Goal: Task Accomplishment & Management: Complete application form

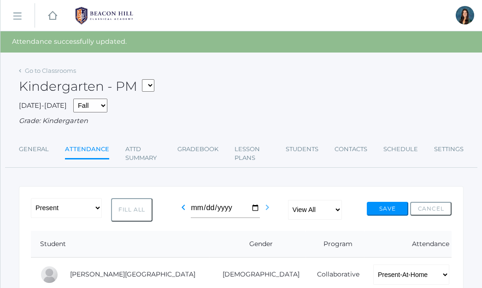
click at [268, 204] on icon "chevron_right" at bounding box center [267, 207] width 11 height 11
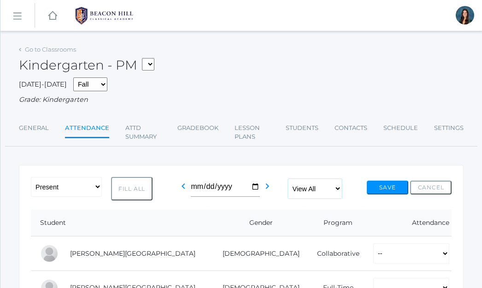
click at [312, 185] on select "View All Full-Time 4-Day Collaborative" at bounding box center [315, 189] width 54 height 20
select select "collaborative"
click at [289, 179] on select "View All Full-Time 4-Day Collaborative" at bounding box center [315, 189] width 54 height 20
click at [70, 189] on select "-- Present Present-At-Home Tardy Excused Tardy Unexcused Absent Excused Absent …" at bounding box center [66, 187] width 71 height 20
select select "PH"
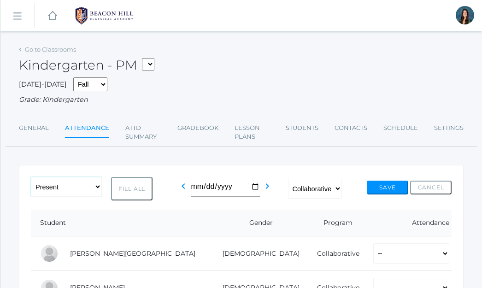
click at [31, 177] on select "-- Present Present-At-Home Tardy Excused Tardy Unexcused Absent Excused Absent …" at bounding box center [66, 187] width 71 height 20
click at [131, 179] on button "Fill All" at bounding box center [132, 189] width 42 height 24
select select "PH"
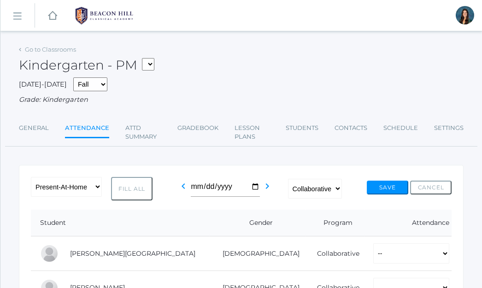
select select "PH"
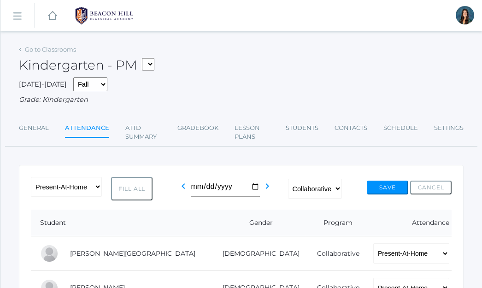
select select "PH"
click at [134, 186] on button "Fill All" at bounding box center [132, 189] width 42 height 24
click at [381, 188] on button "Save" at bounding box center [388, 188] width 42 height 14
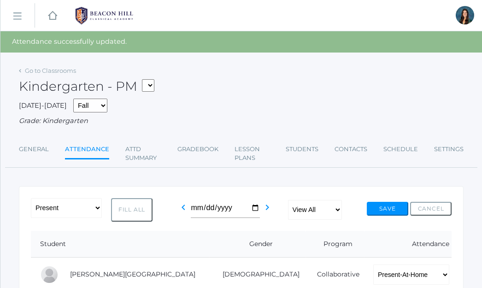
click at [152, 87] on select "*KIND - Kindergarten AM *KIND - Kindergarten PM" at bounding box center [148, 85] width 12 height 12
select select "1957"
click at [145, 79] on select "*KIND - Kindergarten AM *KIND - Kindergarten PM" at bounding box center [148, 85] width 12 height 12
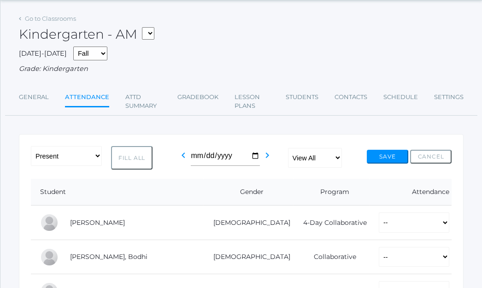
scroll to position [36, 0]
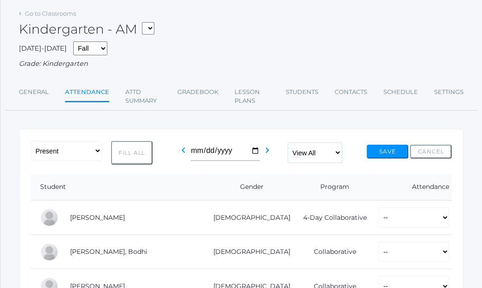
click at [304, 151] on select "View All Full-Time 4-Day Collaborative" at bounding box center [315, 153] width 54 height 20
select select "collaborative"
click at [289, 143] on select "View All Full-Time 4-Day Collaborative" at bounding box center [315, 153] width 54 height 20
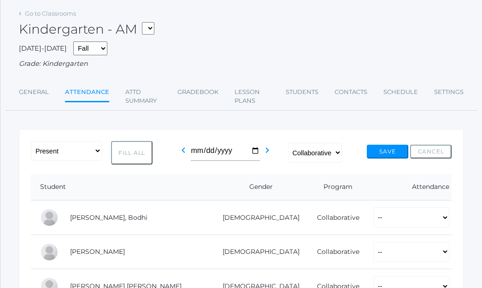
click at [137, 154] on button "Fill All" at bounding box center [132, 153] width 42 height 24
select select "P"
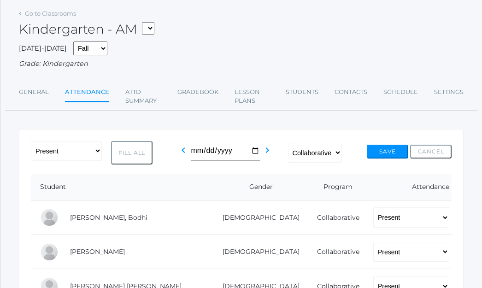
select select "P"
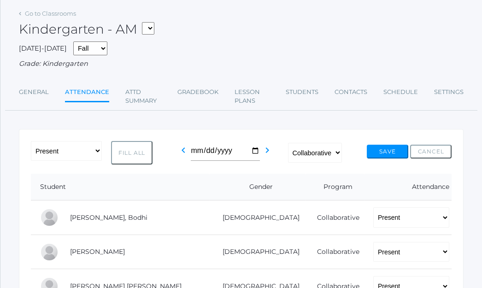
select select "P"
click at [387, 149] on button "Save" at bounding box center [388, 152] width 42 height 14
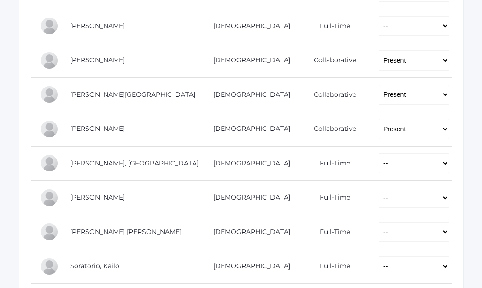
scroll to position [564, 0]
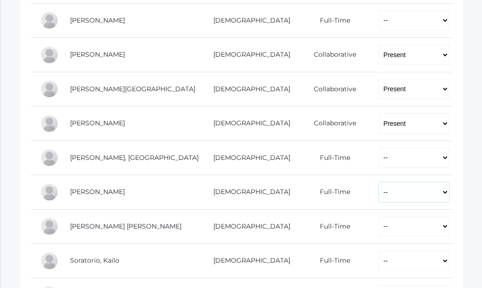
click at [379, 189] on select "-- Present Present-At-Home Tardy Excused Tardy Unexcused Absent Excused Absent …" at bounding box center [414, 192] width 71 height 20
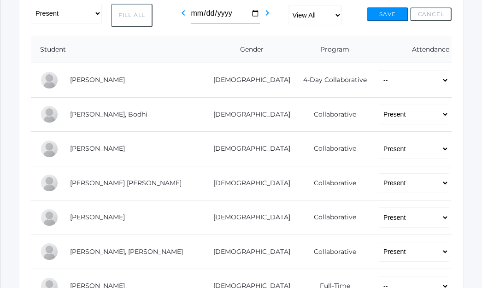
scroll to position [0, 0]
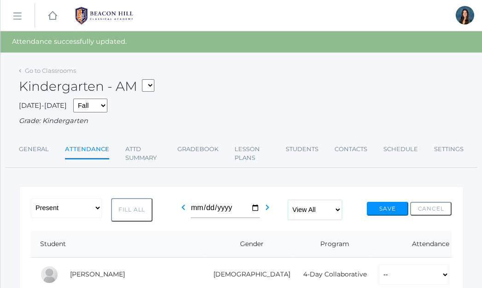
click at [309, 213] on select "View All Full-Time 4-Day Collaborative" at bounding box center [315, 210] width 54 height 20
select select "collaborative"
click at [289, 200] on select "View All Full-Time 4-Day Collaborative" at bounding box center [315, 210] width 54 height 20
click at [89, 208] on select "-- Present Present-At-Home Tardy Excused Tardy Unexcused Absent Excused Absent …" at bounding box center [66, 208] width 71 height 20
select select "PH"
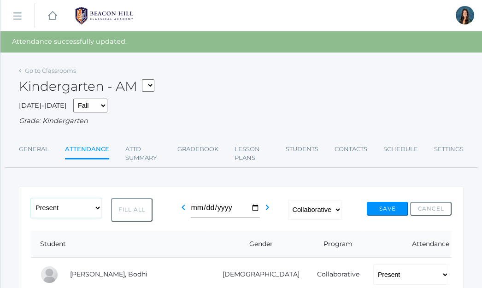
click at [31, 198] on select "-- Present Present-At-Home Tardy Excused Tardy Unexcused Absent Excused Absent …" at bounding box center [66, 208] width 71 height 20
click at [138, 213] on button "Fill All" at bounding box center [132, 210] width 42 height 24
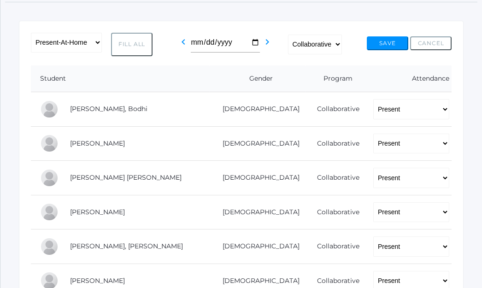
scroll to position [181, 0]
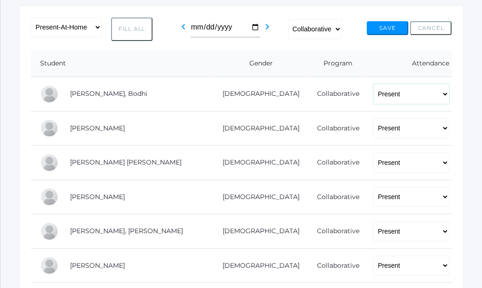
click at [374, 89] on select "-- Present Present-At-Home Tardy Excused Tardy Unexcused Absent Excused Absent …" at bounding box center [412, 94] width 76 height 20
select select "PH"
click at [374, 84] on select "-- Present Present-At-Home Tardy Excused Tardy Unexcused Absent Excused Absent …" at bounding box center [412, 94] width 76 height 20
click at [374, 130] on select "-- Present Present-At-Home Tardy Excused Tardy Unexcused Absent Excused Absent …" at bounding box center [412, 129] width 76 height 20
select select "PH"
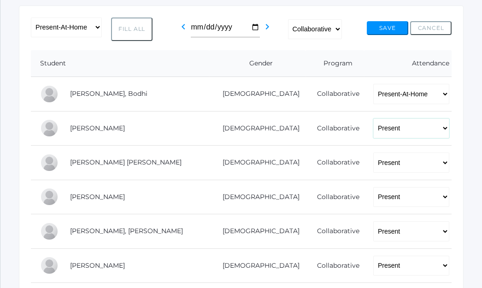
click at [374, 119] on select "-- Present Present-At-Home Tardy Excused Tardy Unexcused Absent Excused Absent …" at bounding box center [412, 129] width 76 height 20
click at [374, 164] on select "-- Present Present-At-Home Tardy Excused Tardy Unexcused Absent Excused Absent …" at bounding box center [412, 163] width 76 height 20
select select "PH"
click at [374, 153] on select "-- Present Present-At-Home Tardy Excused Tardy Unexcused Absent Excused Absent …" at bounding box center [412, 163] width 76 height 20
click at [374, 202] on select "-- Present Present-At-Home Tardy Excused Tardy Unexcused Absent Excused Absent …" at bounding box center [412, 197] width 76 height 20
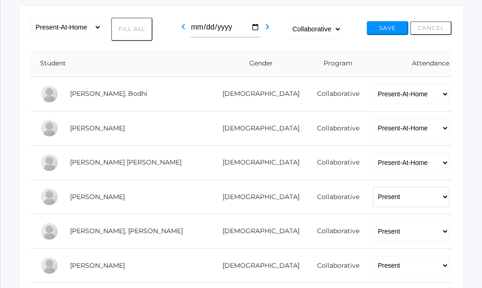
select select "PH"
click at [374, 187] on select "-- Present Present-At-Home Tardy Excused Tardy Unexcused Absent Excused Absent …" at bounding box center [412, 197] width 76 height 20
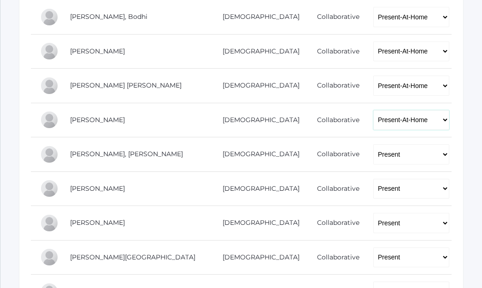
scroll to position [265, 0]
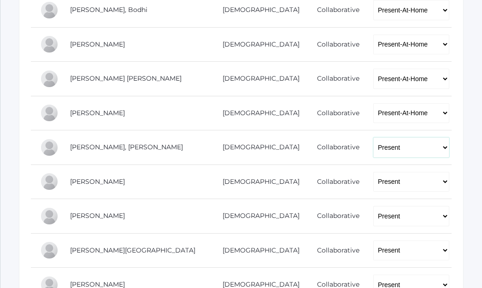
click at [374, 148] on select "-- Present Present-At-Home Tardy Excused Tardy Unexcused Absent Excused Absent …" at bounding box center [412, 147] width 76 height 20
select select "PH"
click at [374, 137] on select "-- Present Present-At-Home Tardy Excused Tardy Unexcused Absent Excused Absent …" at bounding box center [412, 147] width 76 height 20
click at [374, 175] on select "-- Present Present-At-Home Tardy Excused Tardy Unexcused Absent Excused Absent …" at bounding box center [412, 182] width 76 height 20
select select "PH"
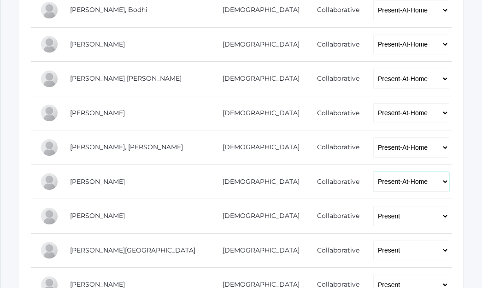
click at [374, 172] on select "-- Present Present-At-Home Tardy Excused Tardy Unexcused Absent Excused Absent …" at bounding box center [412, 182] width 76 height 20
click at [374, 208] on select "-- Present Present-At-Home Tardy Excused Tardy Unexcused Absent Excused Absent …" at bounding box center [412, 216] width 76 height 20
select select "PH"
click at [374, 206] on select "-- Present Present-At-Home Tardy Excused Tardy Unexcused Absent Excused Absent …" at bounding box center [412, 216] width 76 height 20
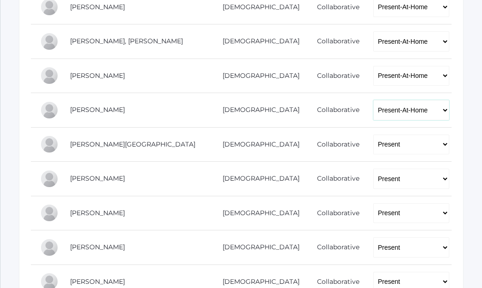
scroll to position [376, 0]
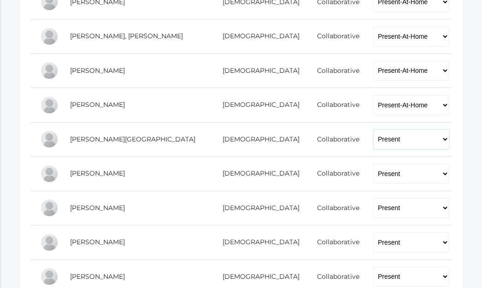
click at [374, 141] on select "-- Present Present-At-Home Tardy Excused Tardy Unexcused Absent Excused Absent …" at bounding box center [412, 140] width 76 height 20
select select "PH"
click at [374, 130] on select "-- Present Present-At-Home Tardy Excused Tardy Unexcused Absent Excused Absent …" at bounding box center [412, 140] width 76 height 20
click at [374, 176] on select "-- Present Present-At-Home Tardy Excused Tardy Unexcused Absent Excused Absent …" at bounding box center [412, 174] width 76 height 20
select select "PH"
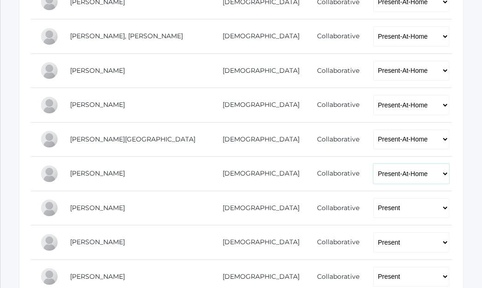
click at [374, 164] on select "-- Present Present-At-Home Tardy Excused Tardy Unexcused Absent Excused Absent …" at bounding box center [412, 174] width 76 height 20
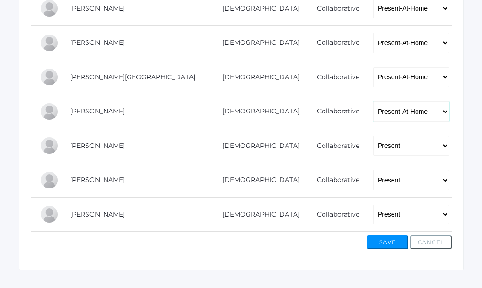
scroll to position [439, 0]
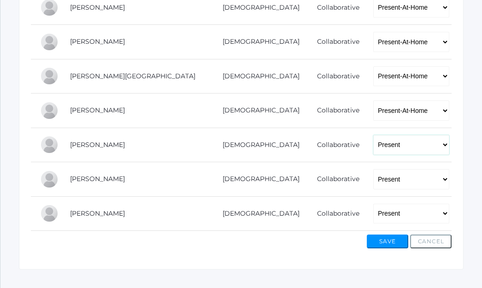
click at [374, 144] on select "-- Present Present-At-Home Tardy Excused Tardy Unexcused Absent Excused Absent …" at bounding box center [412, 145] width 76 height 20
select select "PH"
click at [374, 135] on select "-- Present Present-At-Home Tardy Excused Tardy Unexcused Absent Excused Absent …" at bounding box center [412, 145] width 76 height 20
click at [374, 187] on select "-- Present Present-At-Home Tardy Excused Tardy Unexcused Absent Excused Absent …" at bounding box center [412, 179] width 76 height 20
select select "PH"
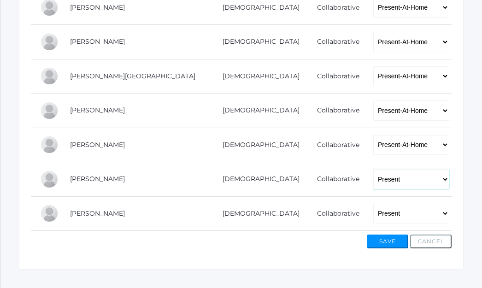
click at [374, 169] on select "-- Present Present-At-Home Tardy Excused Tardy Unexcused Absent Excused Absent …" at bounding box center [412, 179] width 76 height 20
click at [374, 214] on select "-- Present Present-At-Home Tardy Excused Tardy Unexcused Absent Excused Absent …" at bounding box center [412, 214] width 76 height 20
select select "PH"
click at [374, 204] on select "-- Present Present-At-Home Tardy Excused Tardy Unexcused Absent Excused Absent …" at bounding box center [412, 214] width 76 height 20
click at [391, 240] on button "Save" at bounding box center [388, 242] width 42 height 14
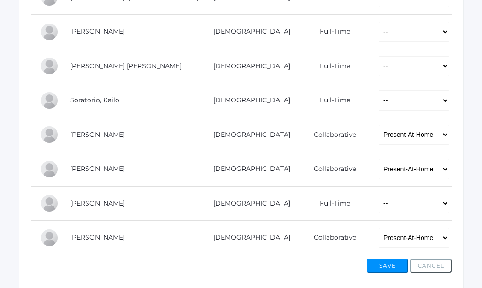
scroll to position [721, 0]
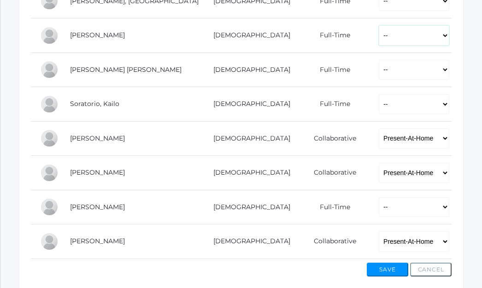
click at [379, 39] on select "-- Present Present-At-Home Tardy Excused Tardy Unexcused Absent Excused Absent …" at bounding box center [414, 35] width 71 height 20
select select "PH"
click at [379, 25] on select "-- Present Present-At-Home Tardy Excused Tardy Unexcused Absent Excused Absent …" at bounding box center [414, 35] width 71 height 20
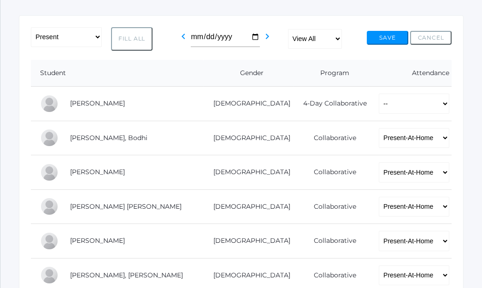
scroll to position [0, 0]
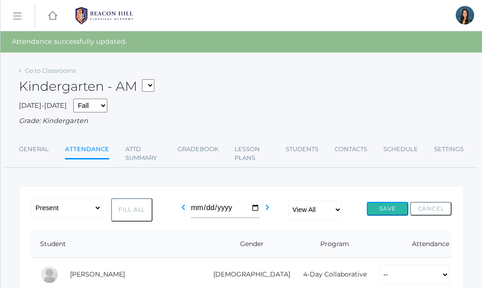
click at [381, 205] on button "Save" at bounding box center [388, 209] width 42 height 14
click at [153, 84] on select "*KIND - Kindergarten AM *KIND - Kindergarten PM" at bounding box center [148, 85] width 12 height 12
click at [152, 84] on select "*KIND - Kindergarten AM *KIND - Kindergarten PM" at bounding box center [148, 85] width 12 height 12
select select "2131"
click at [145, 79] on select "*KIND - Kindergarten AM *KIND - Kindergarten PM" at bounding box center [148, 85] width 12 height 12
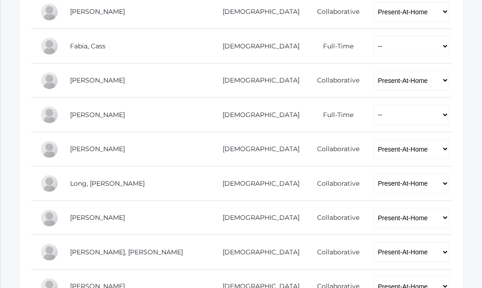
scroll to position [483, 0]
click at [374, 114] on select "-- Present Present-At-Home Tardy Excused Tardy Unexcused Absent Excused Absent …" at bounding box center [412, 114] width 76 height 20
select select "AE"
click at [374, 104] on select "-- Present Present-At-Home Tardy Excused Tardy Unexcused Absent Excused Absent …" at bounding box center [412, 114] width 76 height 20
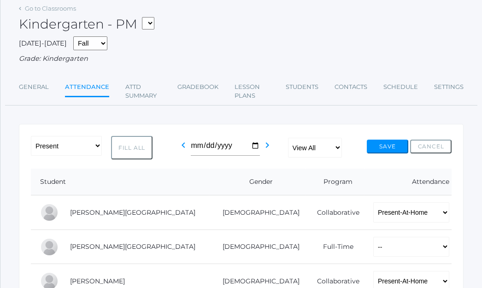
scroll to position [0, 0]
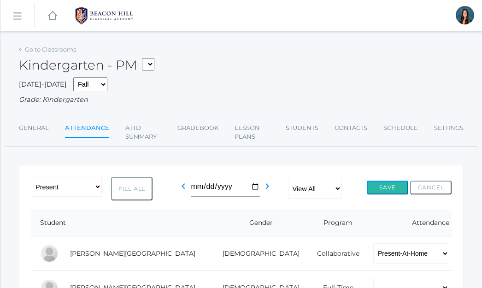
click at [391, 191] on button "Save" at bounding box center [388, 188] width 42 height 14
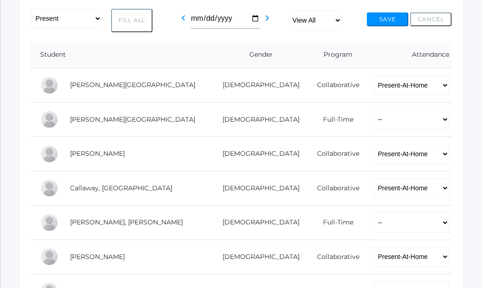
scroll to position [196, 0]
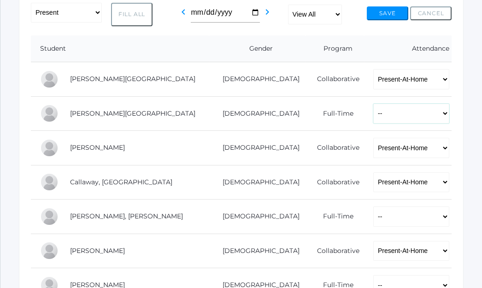
click at [374, 116] on select "-- Present Present-At-Home Tardy Excused Tardy Unexcused Absent Excused Absent …" at bounding box center [412, 114] width 76 height 20
click at [374, 104] on select "-- Present Present-At-Home Tardy Excused Tardy Unexcused Absent Excused Absent …" at bounding box center [412, 114] width 76 height 20
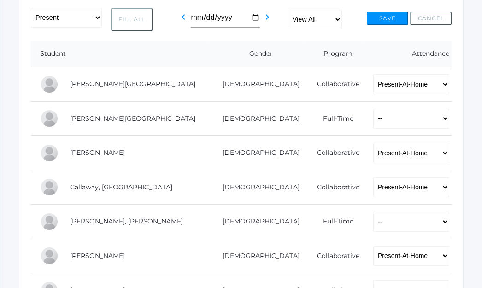
scroll to position [194, 0]
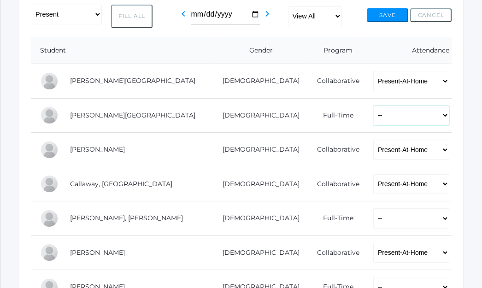
click at [393, 117] on select "-- Present Present-At-Home Tardy Excused Tardy Unexcused Absent Excused Absent …" at bounding box center [412, 116] width 76 height 20
select select "P"
click at [374, 106] on select "-- Present Present-At-Home Tardy Excused Tardy Unexcused Absent Excused Absent …" at bounding box center [412, 116] width 76 height 20
click at [384, 223] on select "-- Present Present-At-Home Tardy Excused Tardy Unexcused Absent Excused Absent …" at bounding box center [412, 218] width 76 height 20
select select "P"
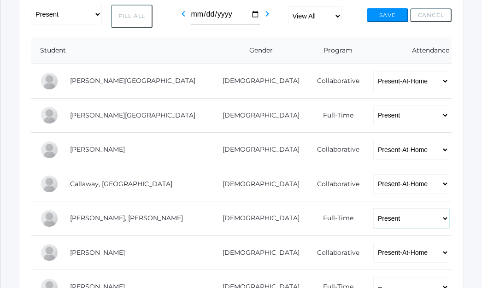
click at [374, 208] on select "-- Present Present-At-Home Tardy Excused Tardy Unexcused Absent Excused Absent …" at bounding box center [412, 218] width 76 height 20
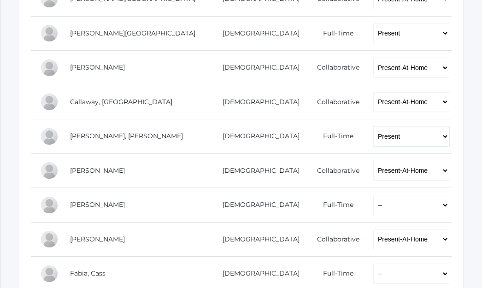
scroll to position [290, 0]
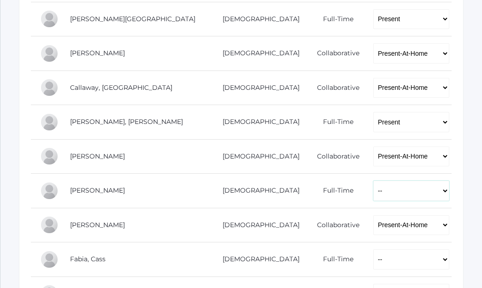
click at [377, 186] on select "-- Present Present-At-Home Tardy Excused Tardy Unexcused Absent Excused Absent …" at bounding box center [412, 191] width 76 height 20
select select "P"
click at [374, 181] on select "-- Present Present-At-Home Tardy Excused Tardy Unexcused Absent Excused Absent …" at bounding box center [412, 191] width 76 height 20
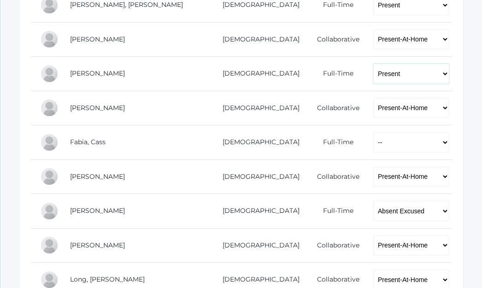
scroll to position [409, 0]
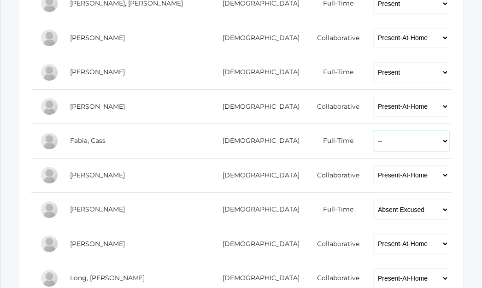
click at [374, 143] on select "-- Present Present-At-Home Tardy Excused Tardy Unexcused Absent Excused Absent …" at bounding box center [412, 141] width 76 height 20
select select "AE"
click at [374, 131] on select "-- Present Present-At-Home Tardy Excused Tardy Unexcused Absent Excused Absent …" at bounding box center [412, 141] width 76 height 20
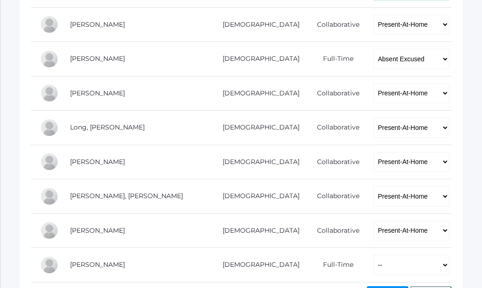
scroll to position [625, 0]
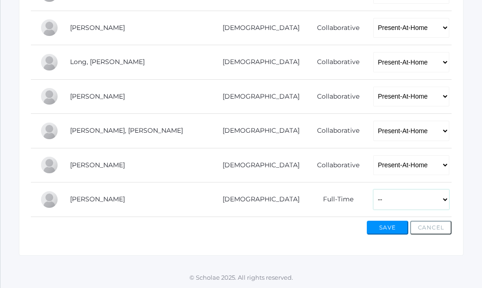
click at [374, 202] on select "-- Present Present-At-Home Tardy Excused Tardy Unexcused Absent Excused Absent …" at bounding box center [412, 200] width 76 height 20
select select "P"
click at [374, 190] on select "-- Present Present-At-Home Tardy Excused Tardy Unexcused Absent Excused Absent …" at bounding box center [412, 200] width 76 height 20
click at [391, 231] on button "Save" at bounding box center [388, 228] width 42 height 14
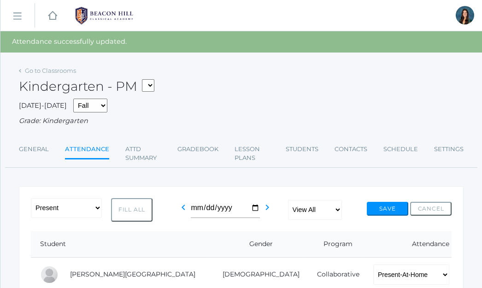
click at [152, 83] on select "*KIND - Kindergarten AM *KIND - Kindergarten PM" at bounding box center [148, 85] width 12 height 12
select select "1957"
click at [145, 79] on select "*KIND - Kindergarten AM *KIND - Kindergarten PM" at bounding box center [148, 85] width 12 height 12
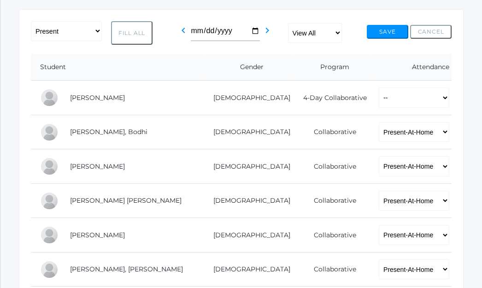
scroll to position [179, 0]
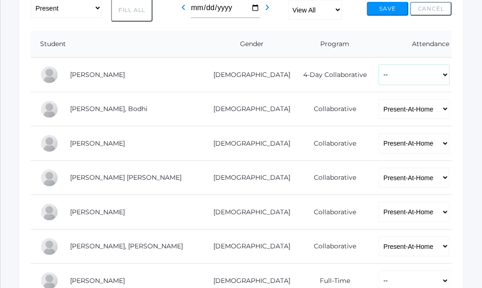
click at [396, 80] on select "-- Present Present-At-Home Tardy Excused Tardy Unexcused Absent Excused Absent …" at bounding box center [414, 75] width 71 height 20
select select "P"
click at [379, 65] on select "-- Present Present-At-Home Tardy Excused Tardy Unexcused Absent Excused Absent …" at bounding box center [414, 75] width 71 height 20
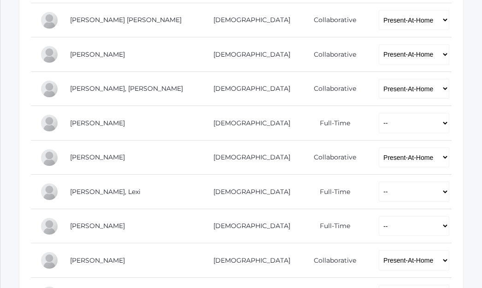
scroll to position [347, 0]
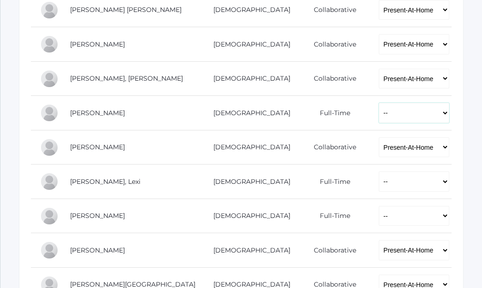
click at [385, 111] on select "-- Present Present-At-Home Tardy Excused Tardy Unexcused Absent Excused Absent …" at bounding box center [414, 113] width 71 height 20
select select "P"
click at [379, 103] on select "-- Present Present-At-Home Tardy Excused Tardy Unexcused Absent Excused Absent …" at bounding box center [414, 113] width 71 height 20
click at [379, 186] on select "-- Present Present-At-Home Tardy Excused Tardy Unexcused Absent Excused Absent …" at bounding box center [414, 182] width 71 height 20
select select "P"
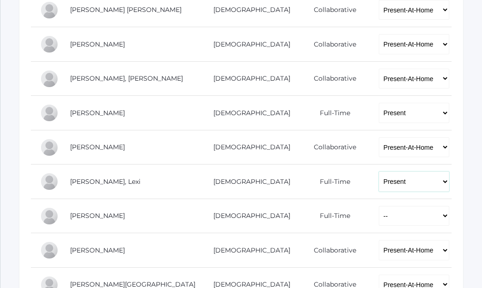
click at [379, 172] on select "-- Present Present-At-Home Tardy Excused Tardy Unexcused Absent Excused Absent …" at bounding box center [414, 182] width 71 height 20
click at [379, 214] on select "-- Present Present-At-Home Tardy Excused Tardy Unexcused Absent Excused Absent …" at bounding box center [414, 216] width 71 height 20
select select "P"
click at [379, 206] on select "-- Present Present-At-Home Tardy Excused Tardy Unexcused Absent Excused Absent …" at bounding box center [414, 216] width 71 height 20
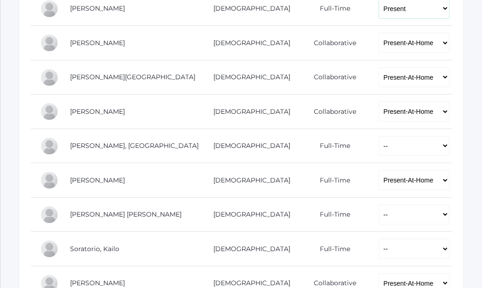
scroll to position [568, 0]
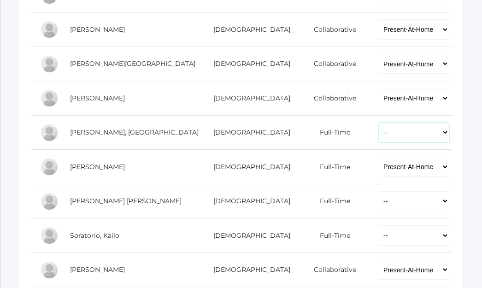
click at [382, 132] on select "-- Present Present-At-Home Tardy Excused Tardy Unexcused Absent Excused Absent …" at bounding box center [414, 133] width 71 height 20
select select "TU"
click at [379, 123] on select "-- Present Present-At-Home Tardy Excused Tardy Unexcused Absent Excused Absent …" at bounding box center [414, 133] width 71 height 20
click at [386, 200] on select "-- Present Present-At-Home Tardy Excused Tardy Unexcused Absent Excused Absent …" at bounding box center [414, 201] width 71 height 20
select select "P"
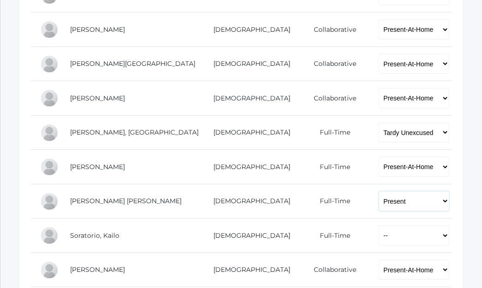
click at [379, 191] on select "-- Present Present-At-Home Tardy Excused Tardy Unexcused Absent Excused Absent …" at bounding box center [414, 201] width 71 height 20
click at [381, 236] on select "-- Present Present-At-Home Tardy Excused Tardy Unexcused Absent Excused Absent …" at bounding box center [414, 236] width 71 height 20
select select "P"
click at [379, 226] on select "-- Present Present-At-Home Tardy Excused Tardy Unexcused Absent Excused Absent …" at bounding box center [414, 236] width 71 height 20
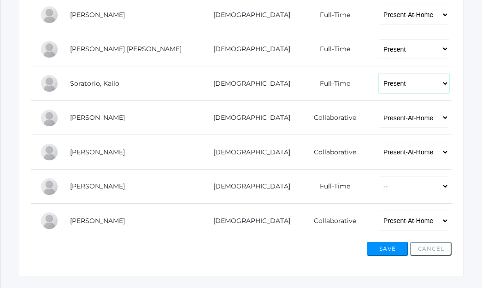
scroll to position [730, 0]
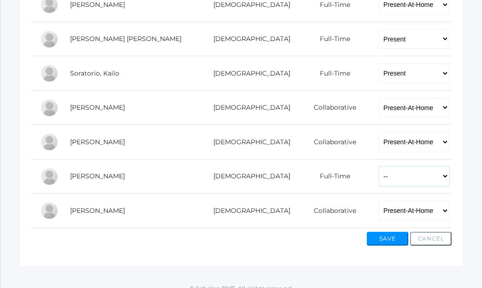
click at [379, 177] on select "-- Present Present-At-Home Tardy Excused Tardy Unexcused Absent Excused Absent …" at bounding box center [414, 177] width 71 height 20
select select "P"
click at [379, 167] on select "-- Present Present-At-Home Tardy Excused Tardy Unexcused Absent Excused Absent …" at bounding box center [414, 177] width 71 height 20
click at [387, 238] on button "Save" at bounding box center [388, 239] width 42 height 14
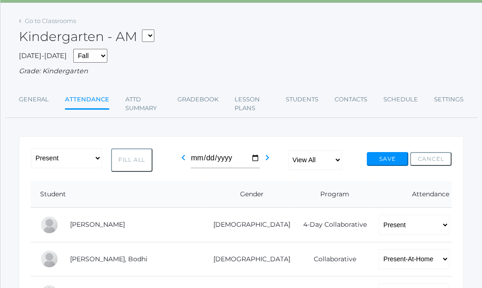
scroll to position [43, 0]
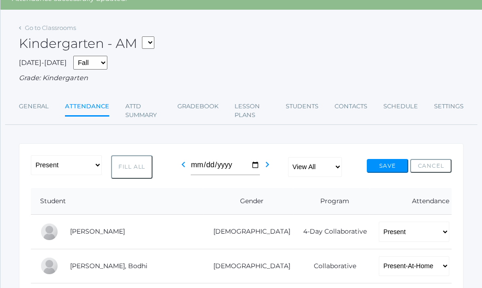
click at [158, 43] on div "Kindergarten - AM *KIND - Kindergarten AM *KIND - Kindergarten PM" at bounding box center [241, 38] width 445 height 35
click at [153, 44] on select "*KIND - Kindergarten AM *KIND - Kindergarten PM" at bounding box center [148, 42] width 12 height 12
select select "2131"
click at [145, 36] on select "*KIND - Kindergarten AM *KIND - Kindergarten PM" at bounding box center [148, 42] width 12 height 12
